Goal: Task Accomplishment & Management: Use online tool/utility

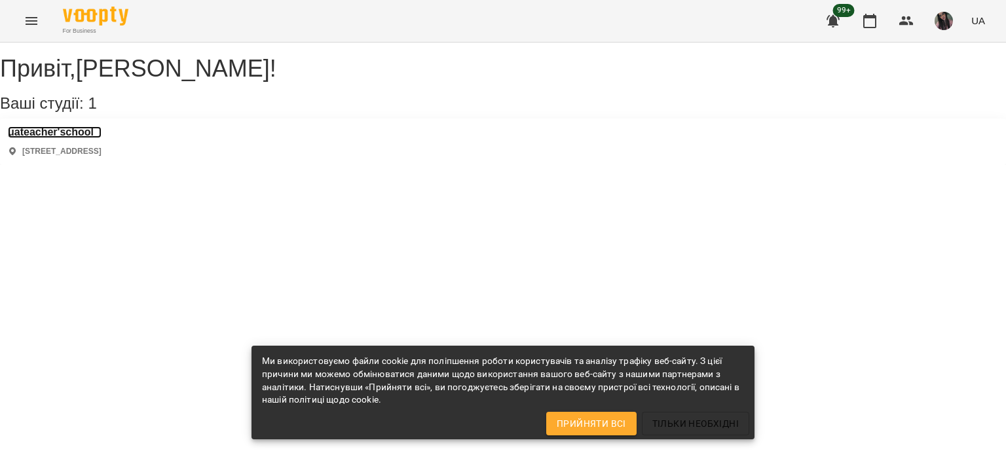
click at [96, 138] on h3 "uateacher'school" at bounding box center [55, 132] width 94 height 12
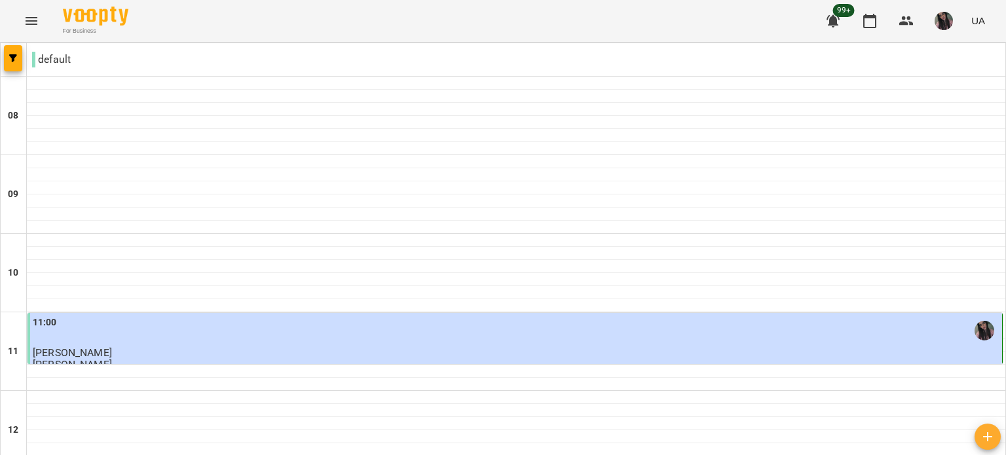
scroll to position [655, 0]
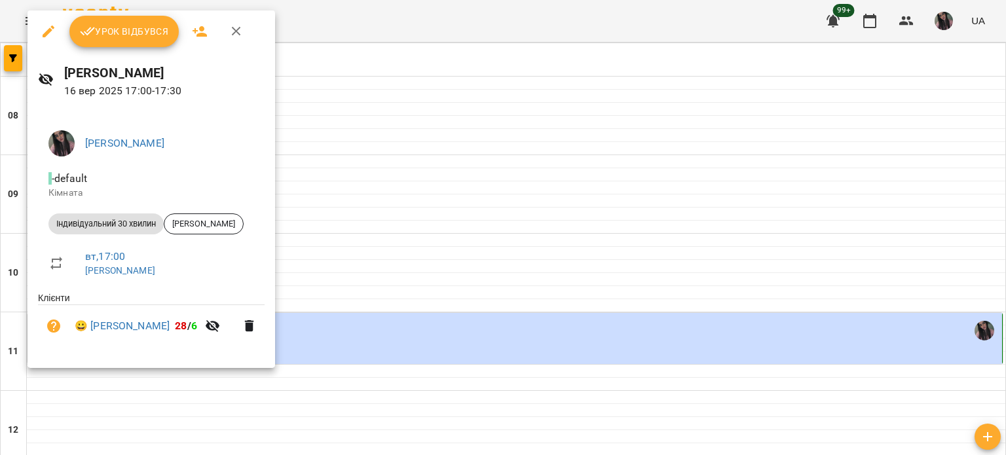
click at [108, 40] on button "Урок відбувся" at bounding box center [124, 31] width 110 height 31
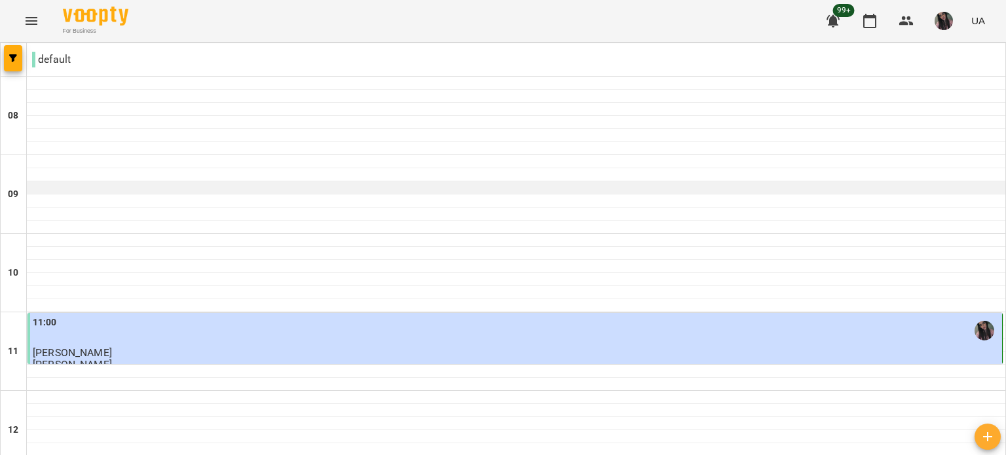
scroll to position [786, 0]
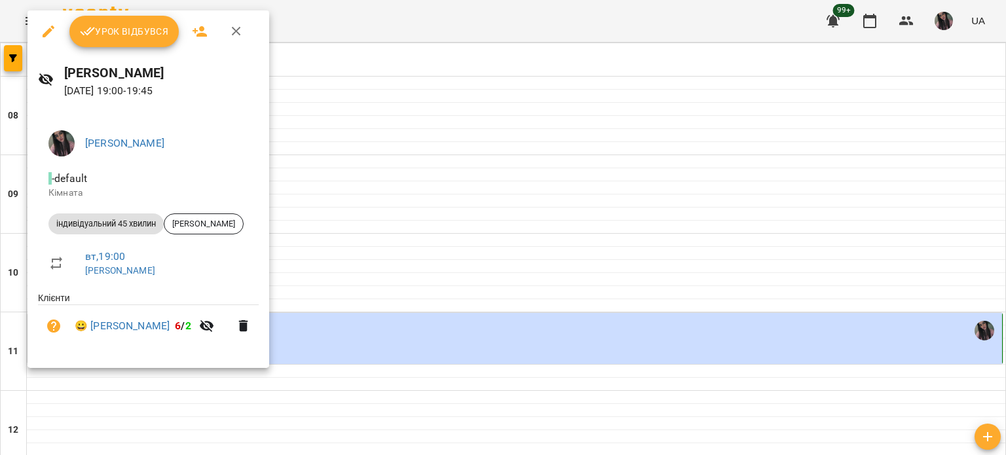
click at [67, 27] on div "Урок відбувся" at bounding box center [148, 31] width 242 height 42
click at [76, 28] on button "Урок відбувся" at bounding box center [124, 31] width 110 height 31
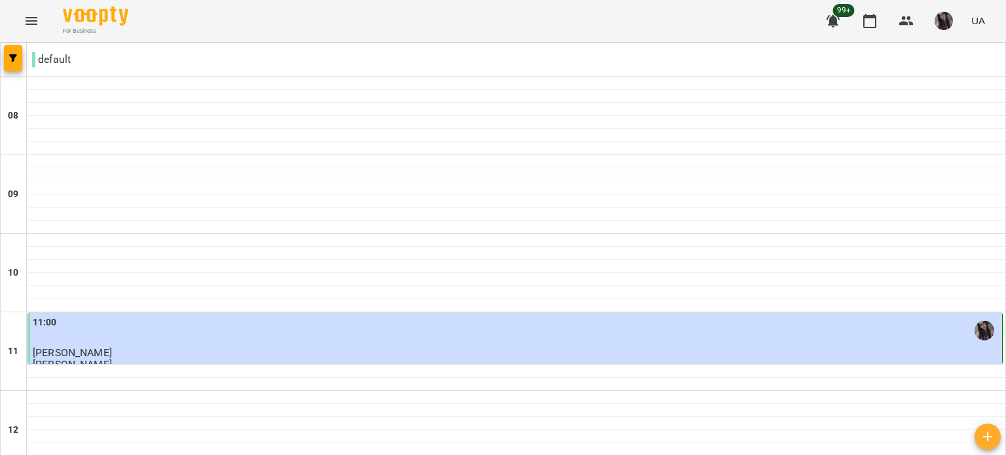
scroll to position [808, 0]
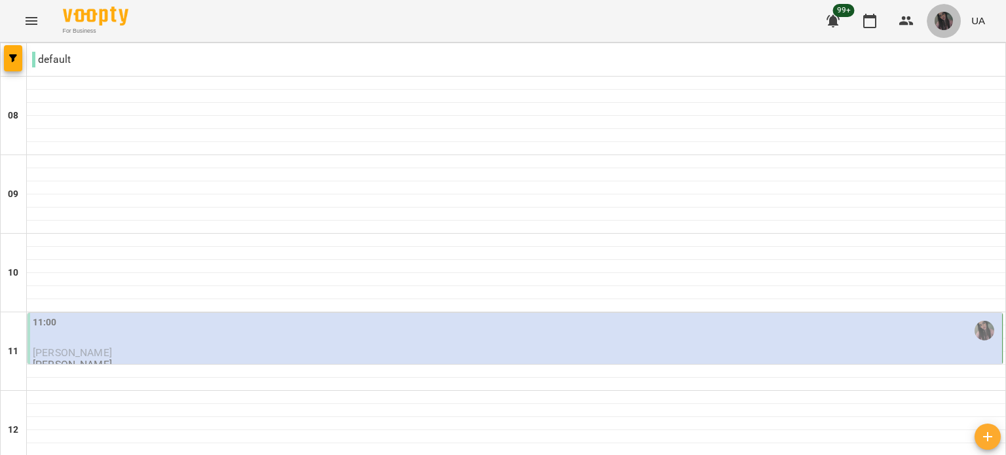
click at [933, 26] on button "button" at bounding box center [943, 21] width 34 height 34
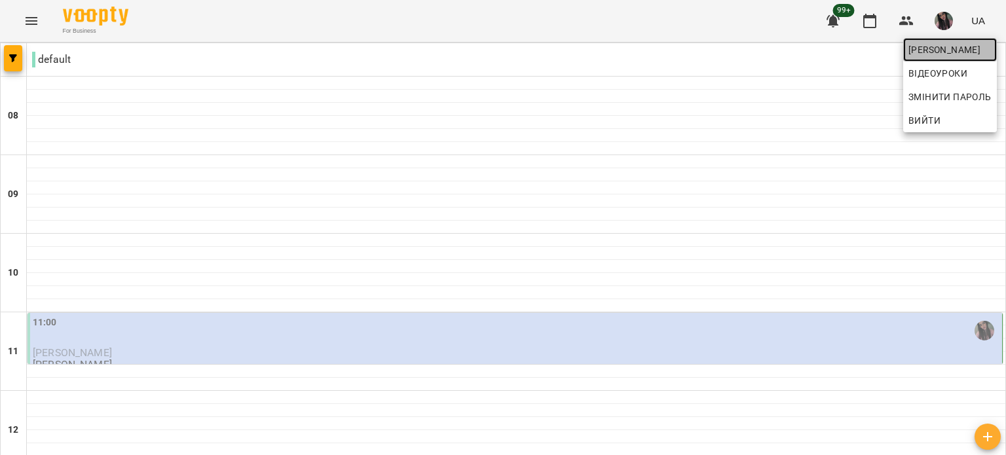
click at [919, 44] on span "[PERSON_NAME]" at bounding box center [949, 50] width 83 height 16
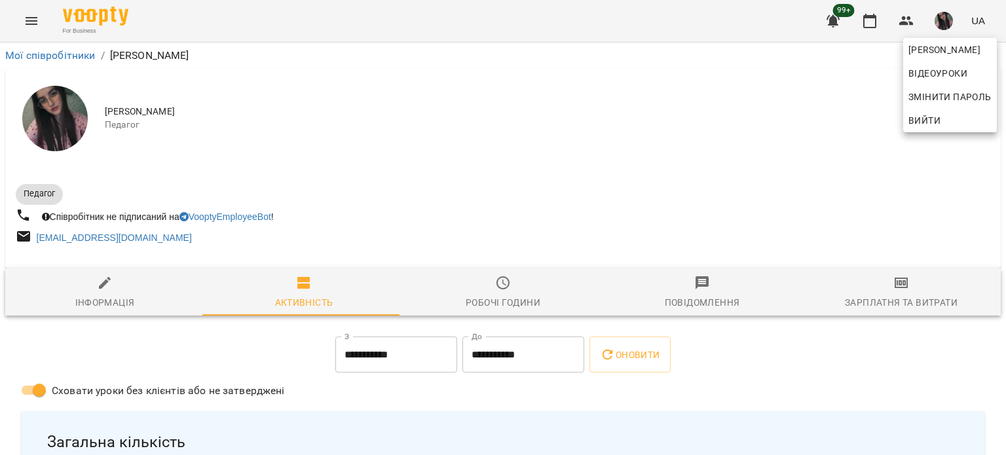
click at [881, 284] on div at bounding box center [503, 227] width 1006 height 455
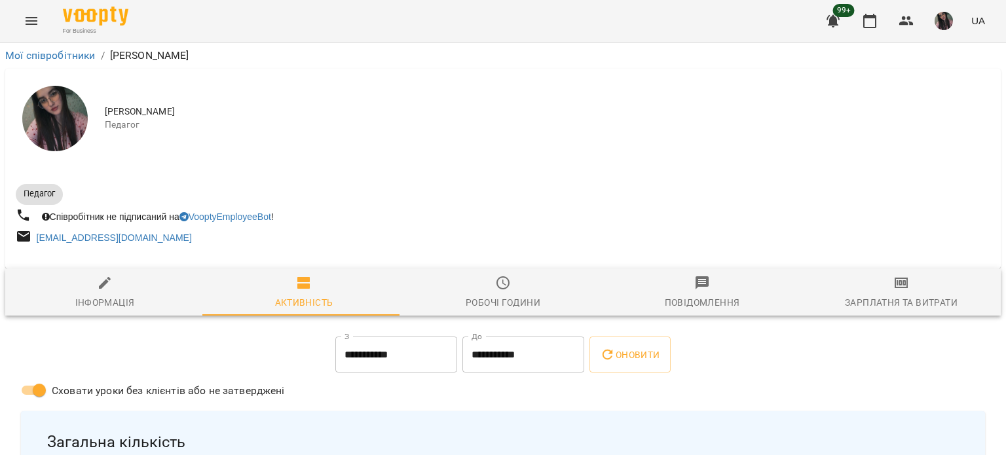
click at [893, 286] on icon "button" at bounding box center [901, 283] width 16 height 16
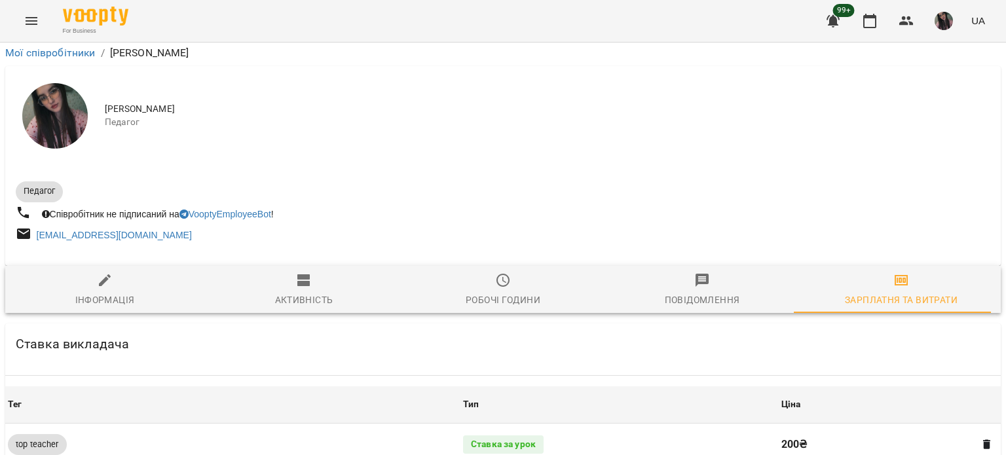
scroll to position [720, 0]
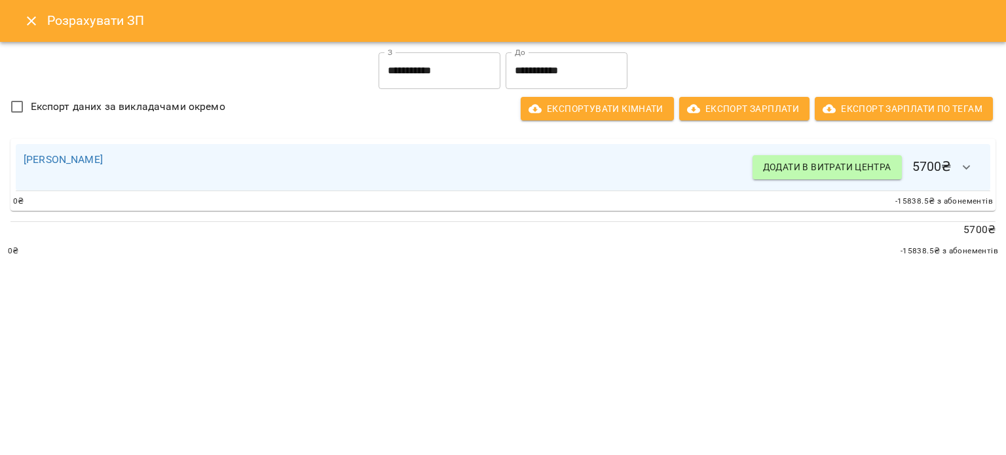
click at [457, 67] on input "**********" at bounding box center [439, 70] width 122 height 37
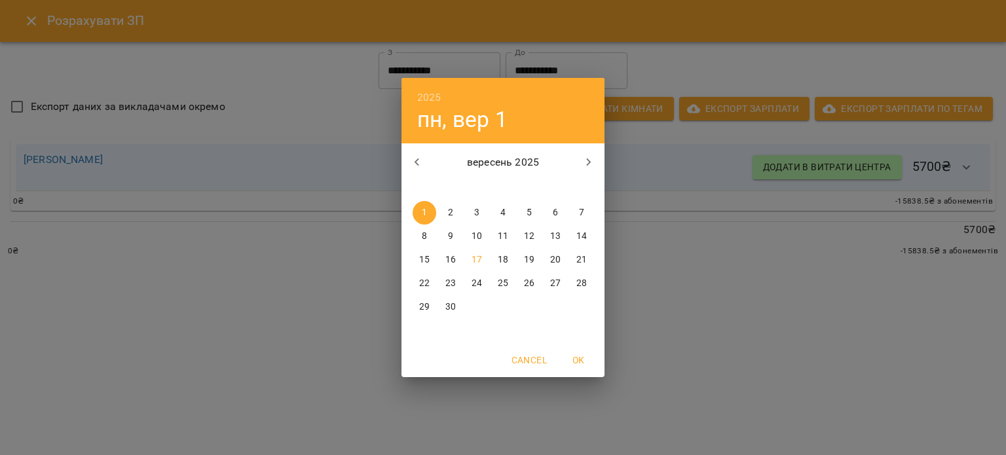
click at [500, 233] on p "11" at bounding box center [503, 236] width 10 height 13
type input "**********"
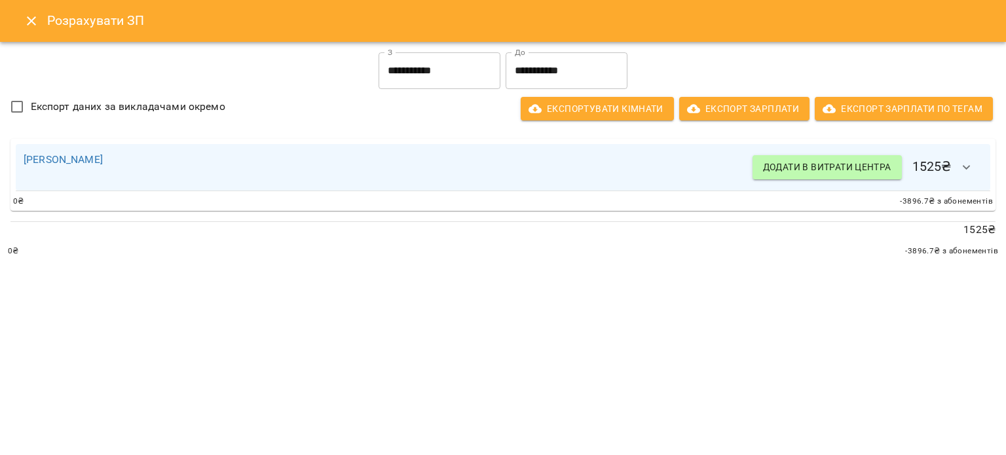
click at [388, 338] on div "**********" at bounding box center [503, 227] width 1006 height 455
